Goal: Communication & Community: Ask a question

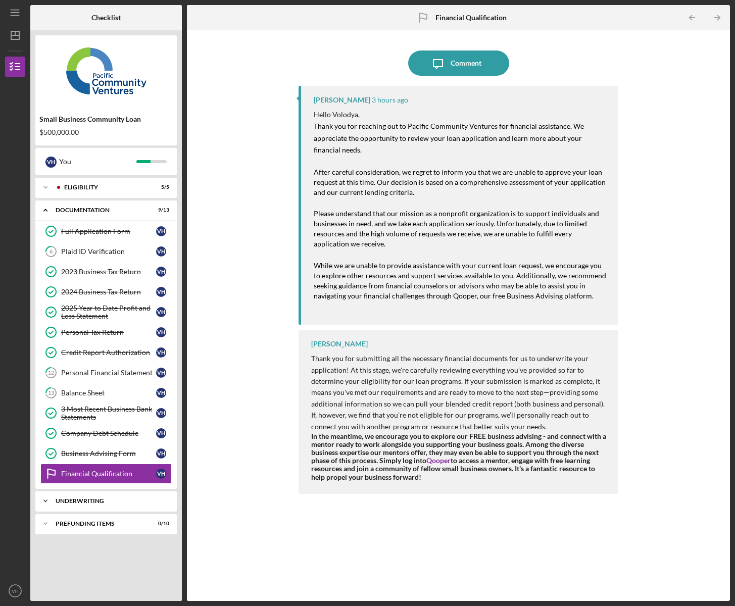
click at [87, 499] on div "Underwriting" at bounding box center [110, 501] width 109 height 6
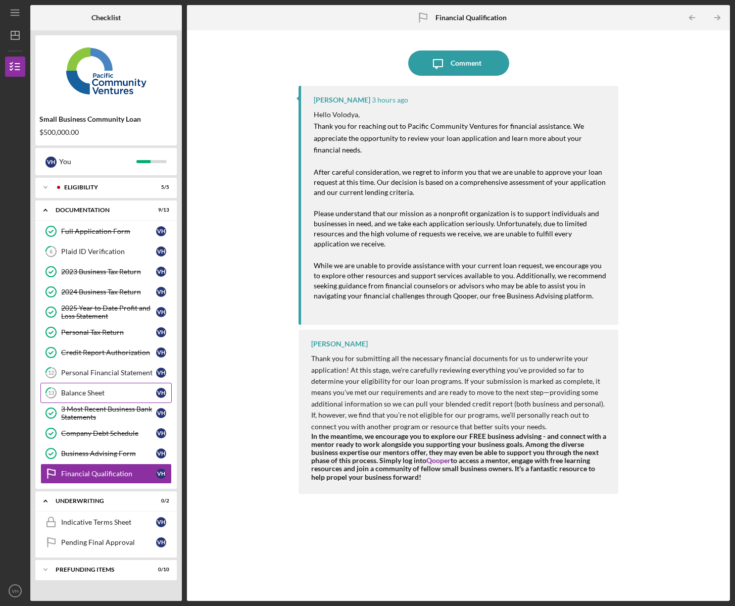
click at [73, 393] on div "Balance Sheet" at bounding box center [108, 393] width 95 height 8
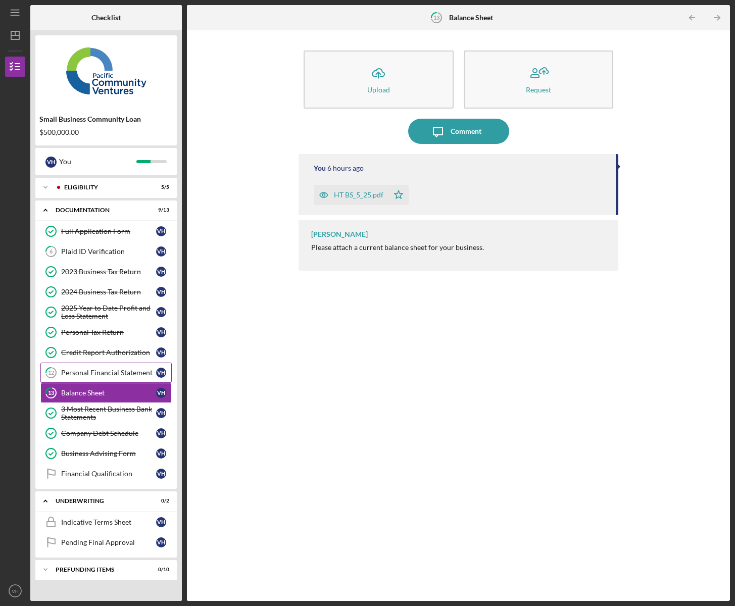
click at [78, 376] on div "Personal Financial Statement" at bounding box center [108, 373] width 95 height 8
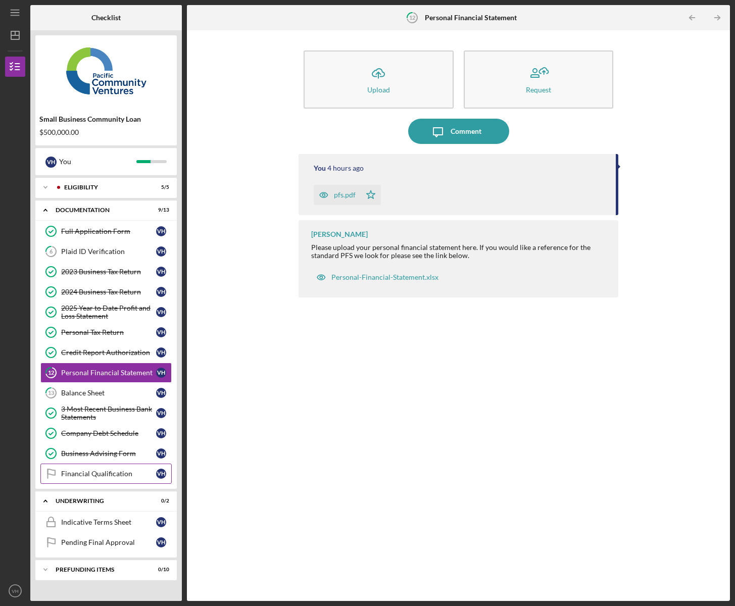
click at [93, 475] on div "Financial Qualification" at bounding box center [108, 474] width 95 height 8
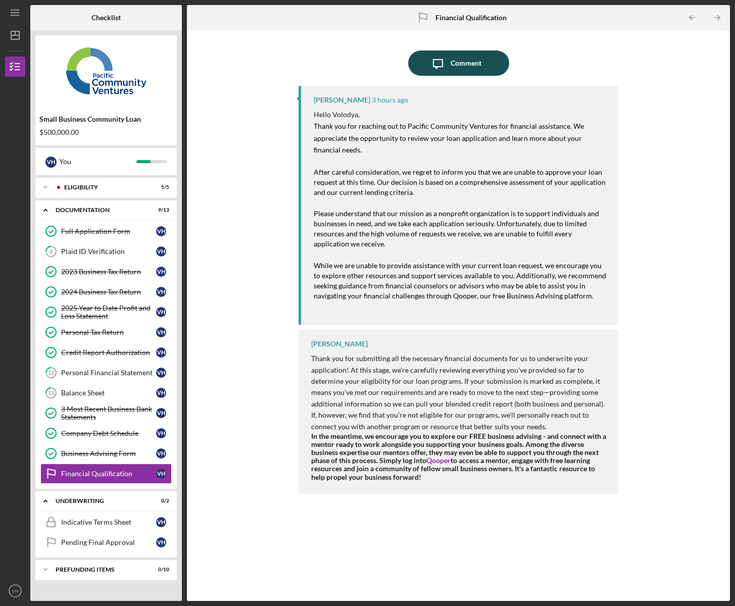
click at [442, 63] on icon "button" at bounding box center [437, 64] width 9 height 9
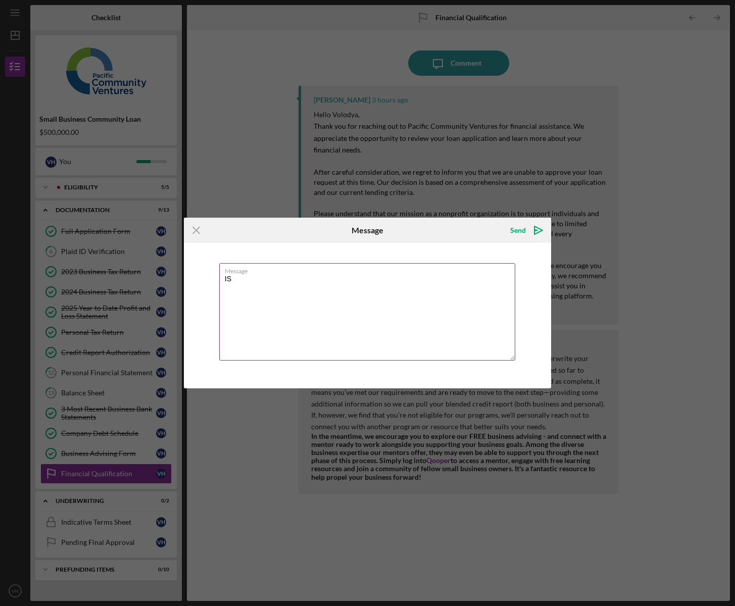
type textarea "I"
click at [306, 288] on textarea "is there a specific reason why my company didn't qualify? The company has great…" at bounding box center [367, 311] width 296 height 97
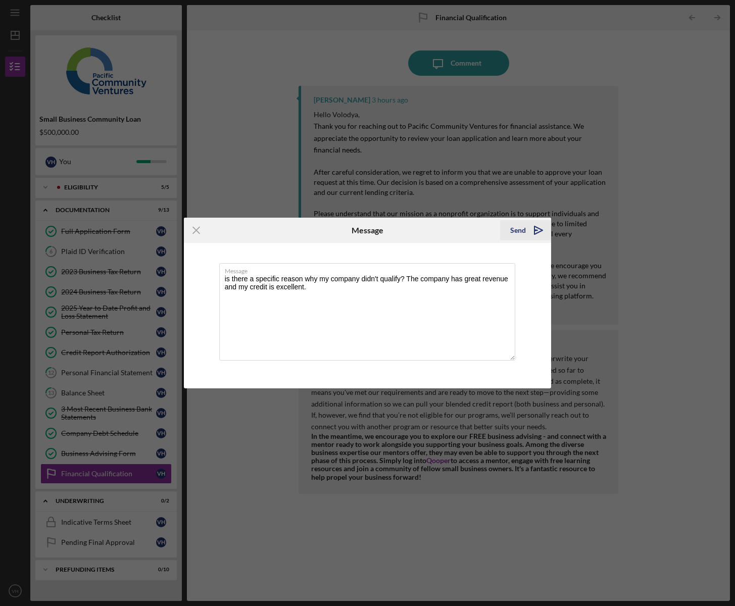
type textarea "is there a specific reason why my company didn't qualify? The company has great…"
click at [516, 232] on div "Send" at bounding box center [518, 230] width 16 height 20
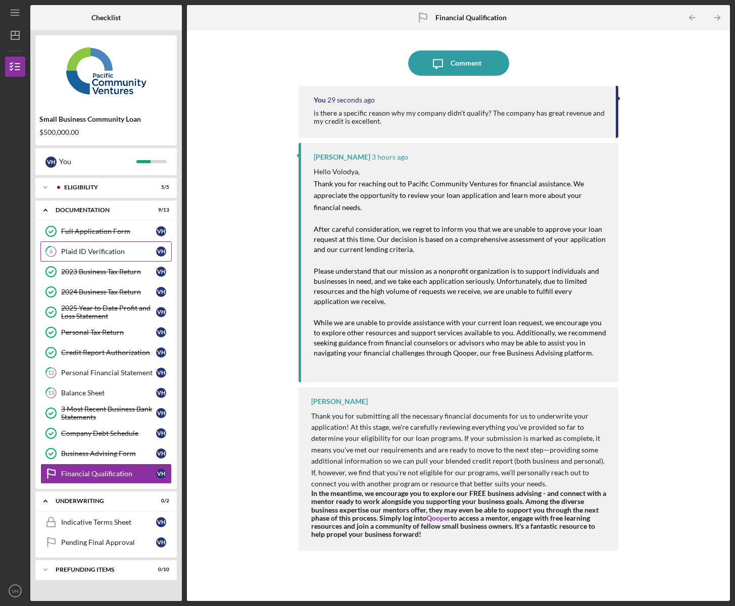
click at [98, 257] on link "6 Plaid ID Verification V H" at bounding box center [105, 251] width 131 height 20
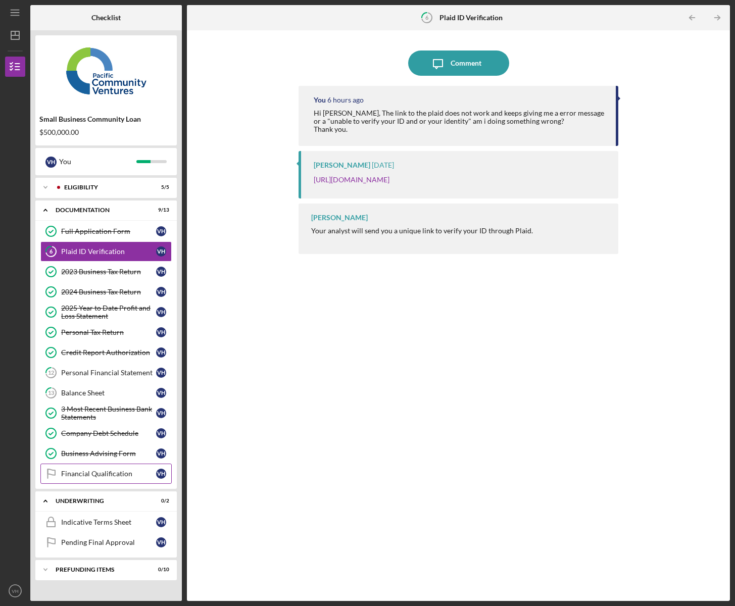
click at [82, 479] on link "Financial Qualification Financial Qualification V H" at bounding box center [105, 474] width 131 height 20
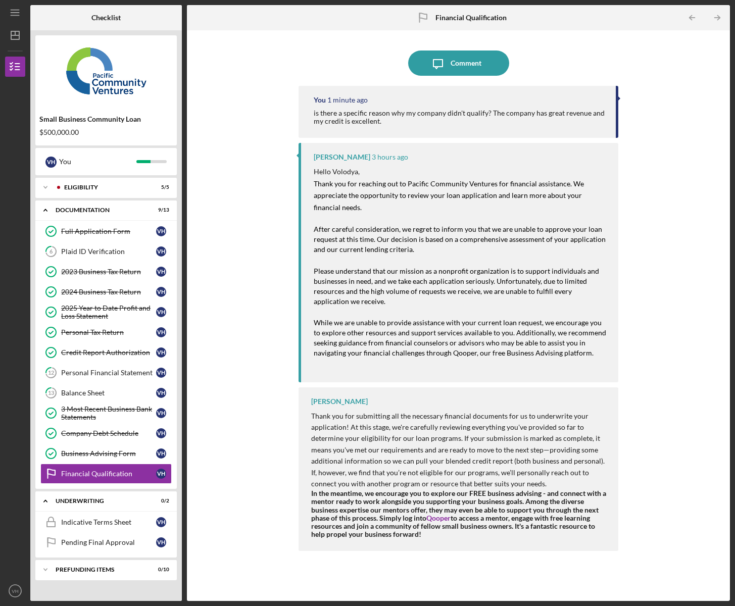
click at [245, 170] on div "Icon/Message Comment You 1 minute ago is there a specific reason why my company…" at bounding box center [458, 315] width 533 height 560
